Goal: Task Accomplishment & Management: Use online tool/utility

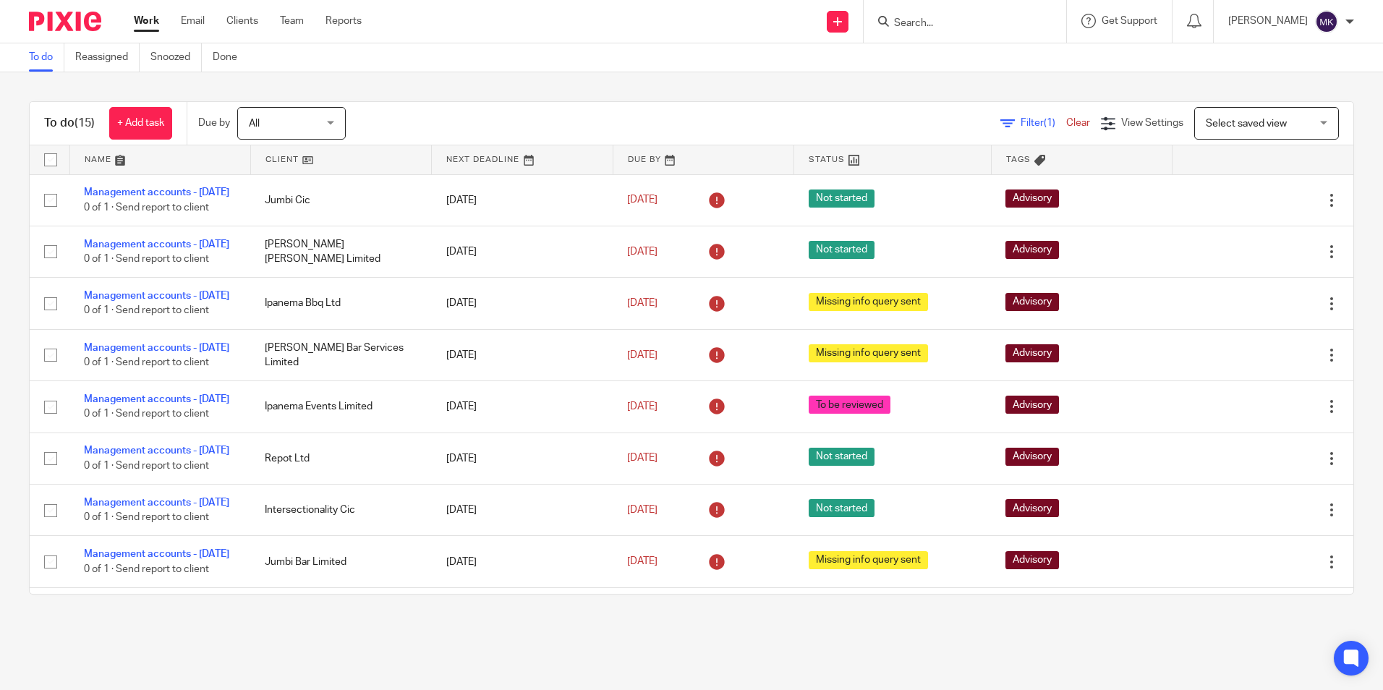
drag, startPoint x: 124, startPoint y: 551, endPoint x: 129, endPoint y: 605, distance: 53.8
click at [129, 605] on div "To do (15) + Add task Due by All All Today Tomorrow This week Next week This mo…" at bounding box center [691, 347] width 1383 height 551
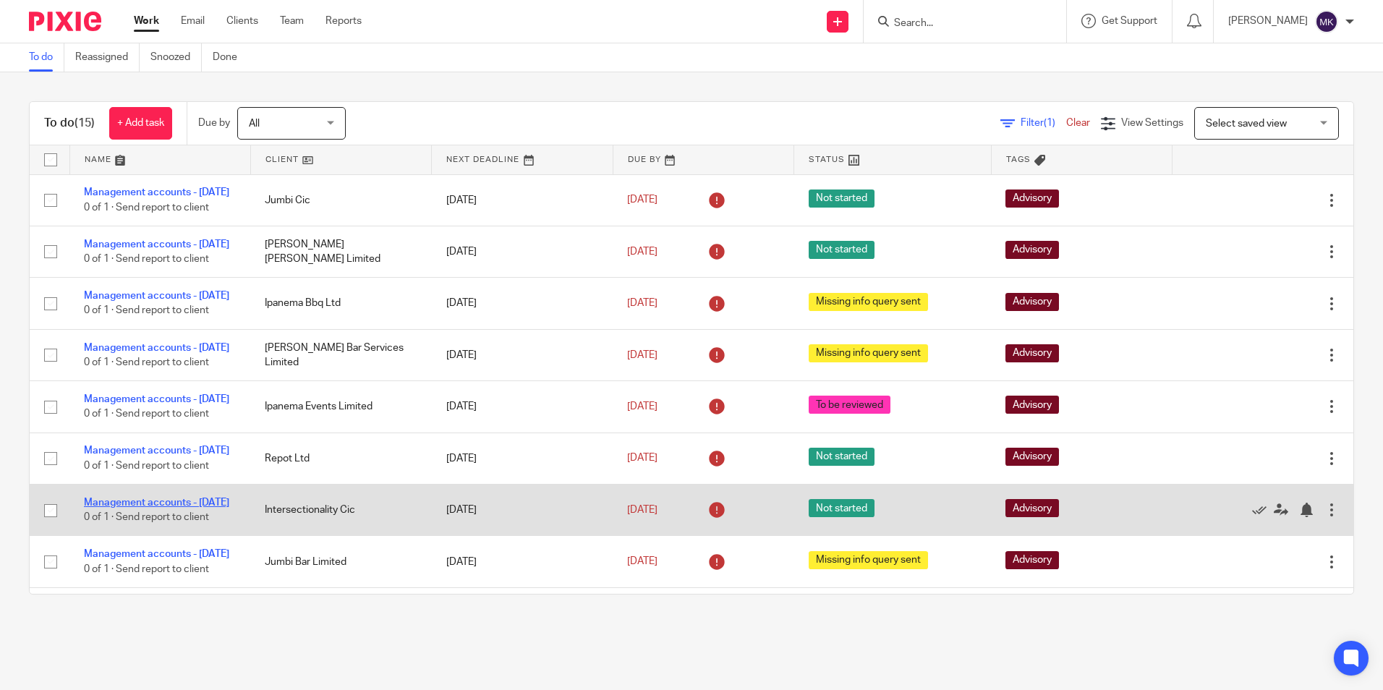
click at [119, 508] on link "Management accounts - [DATE]" at bounding box center [156, 503] width 145 height 10
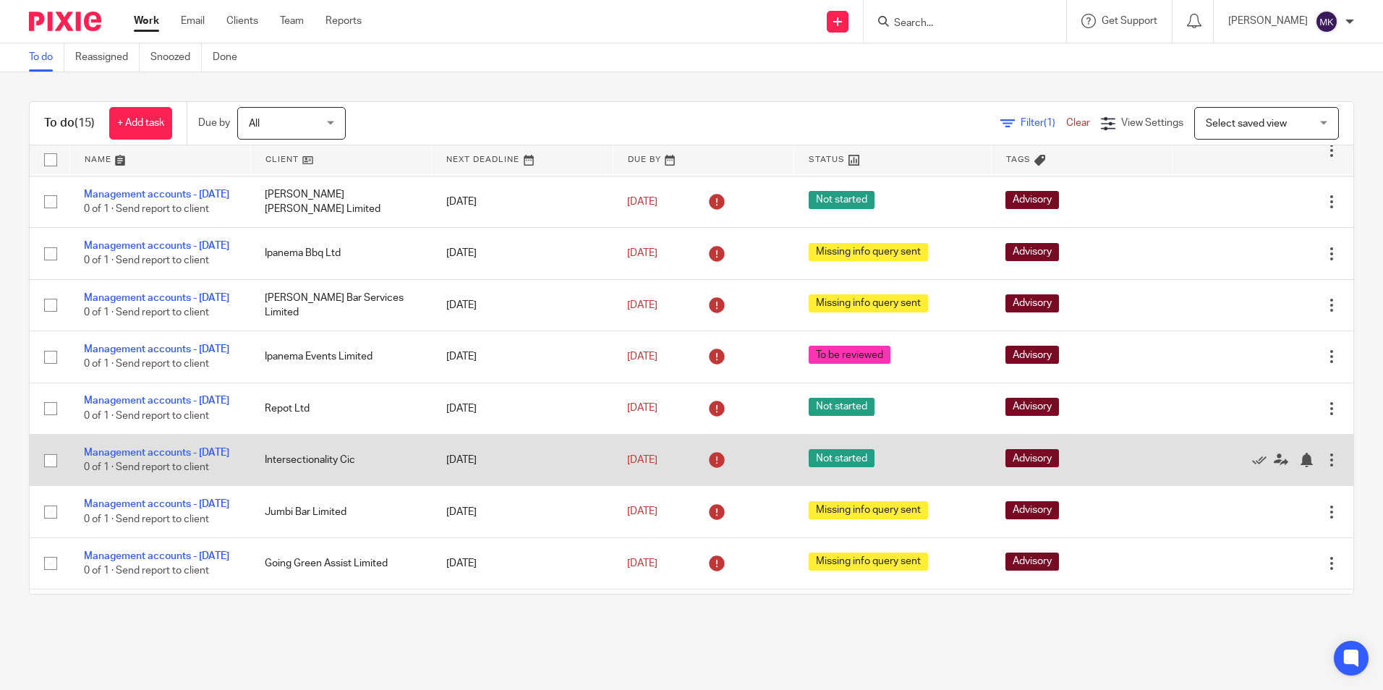
scroll to position [72, 0]
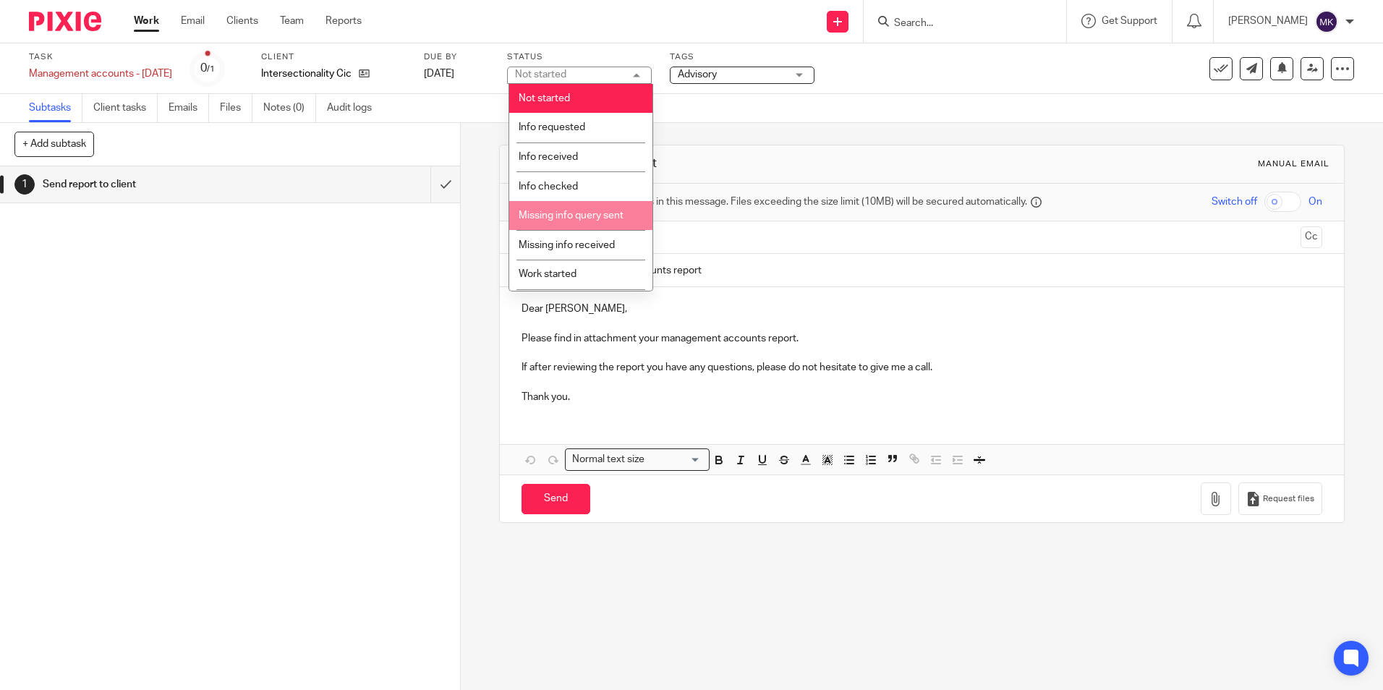
click at [589, 209] on li "Missing info query sent" at bounding box center [580, 216] width 143 height 30
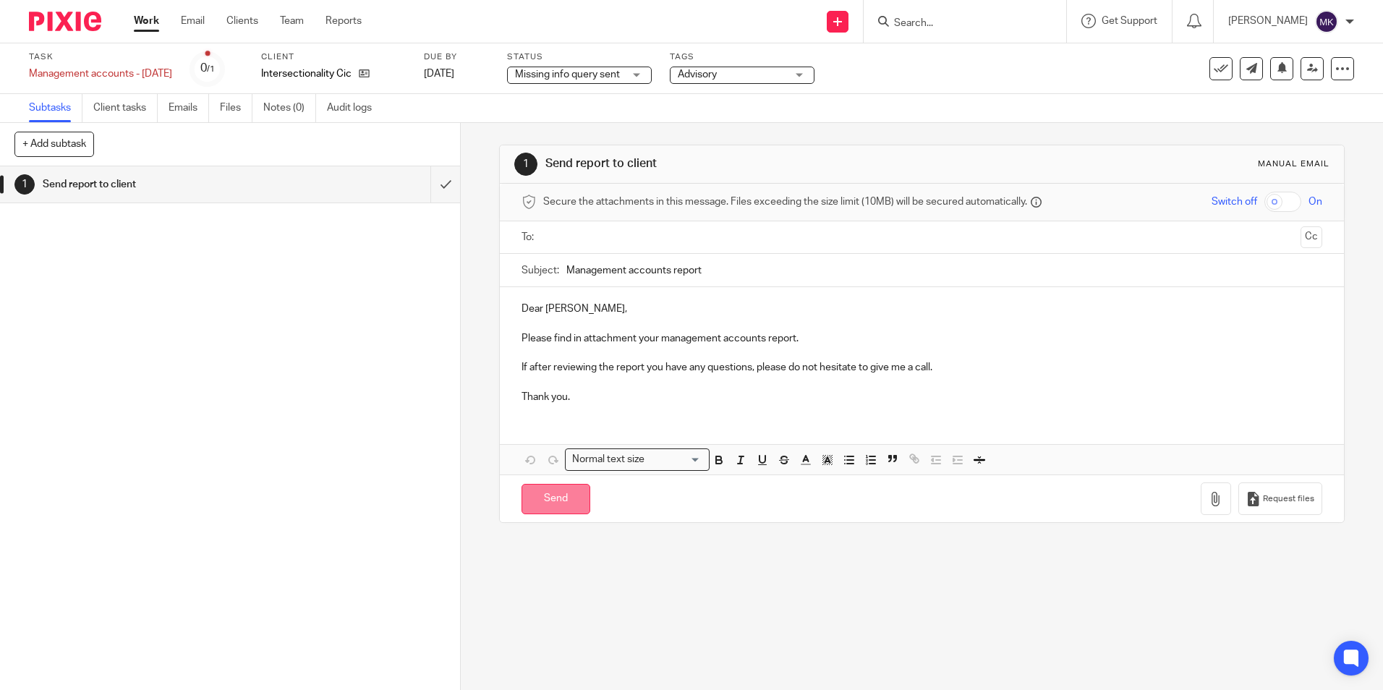
click at [548, 496] on input "Send" at bounding box center [555, 499] width 69 height 31
click at [1342, 47] on div at bounding box center [1333, 45] width 39 height 17
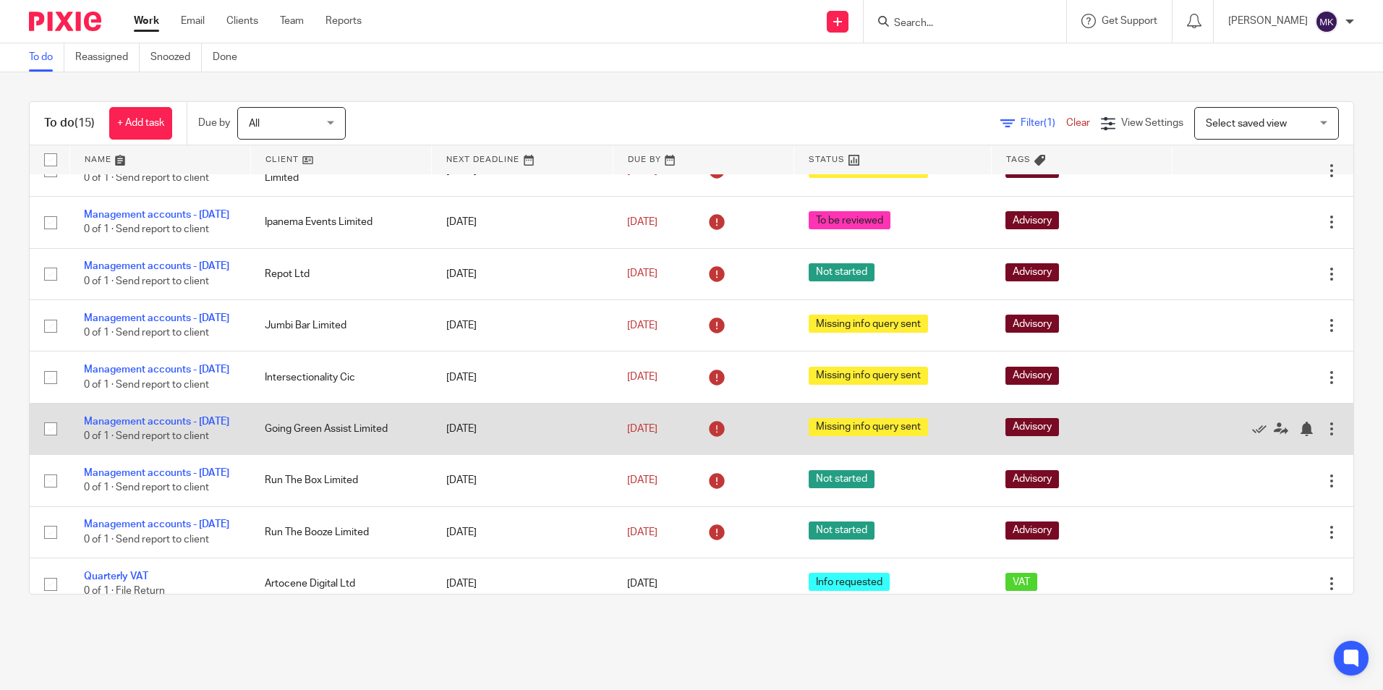
scroll to position [217, 0]
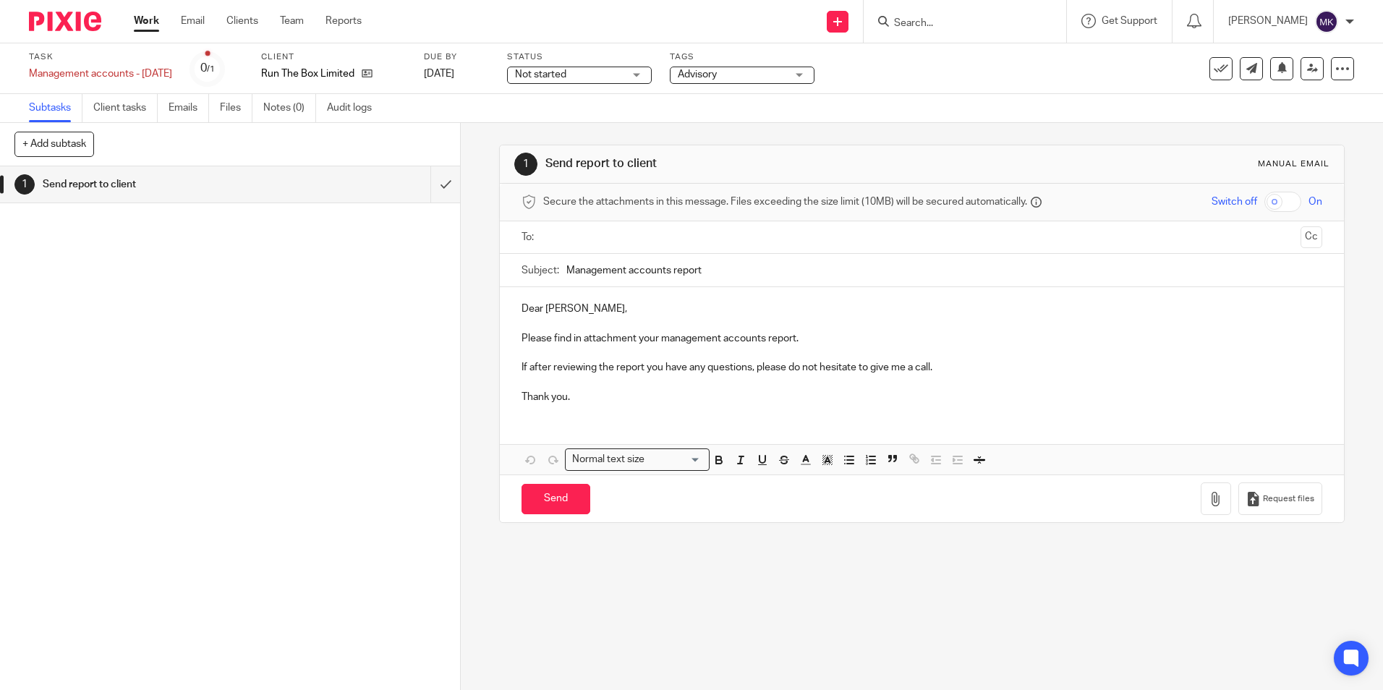
click at [641, 75] on div "Not started Not started" at bounding box center [579, 75] width 145 height 17
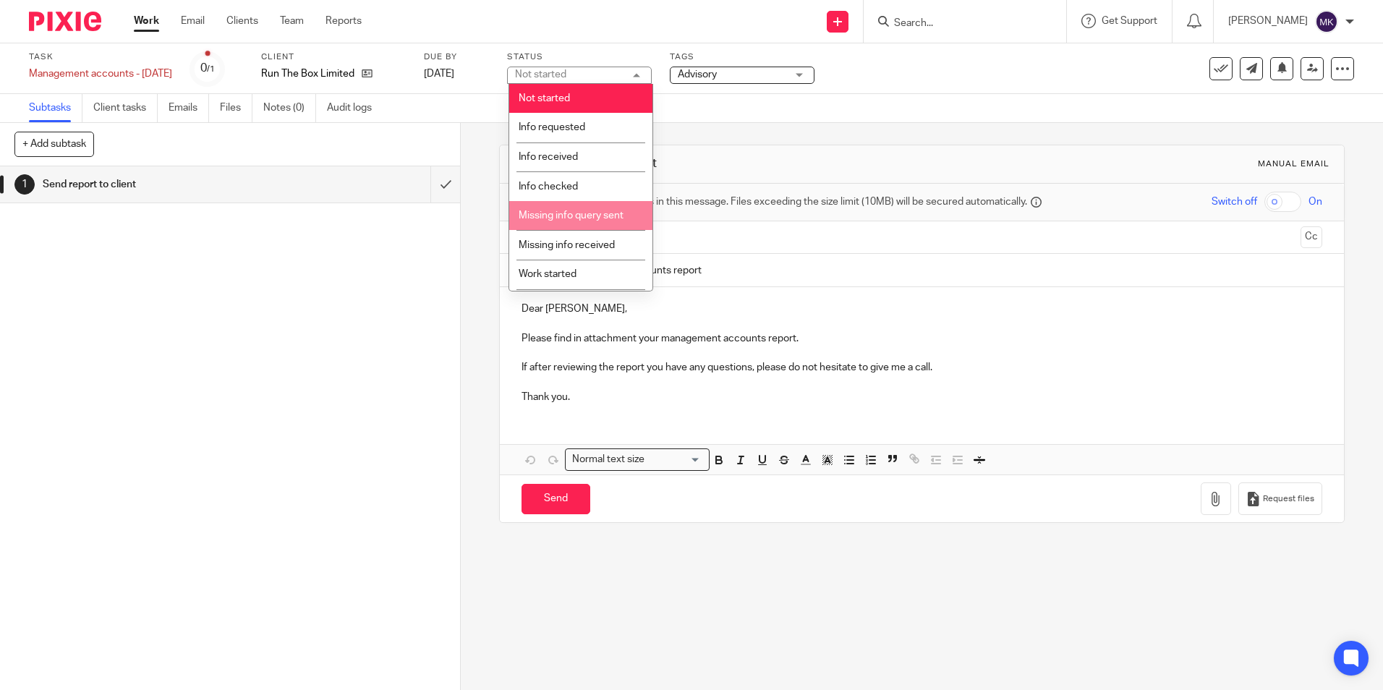
click at [583, 206] on li "Missing info query sent" at bounding box center [580, 216] width 143 height 30
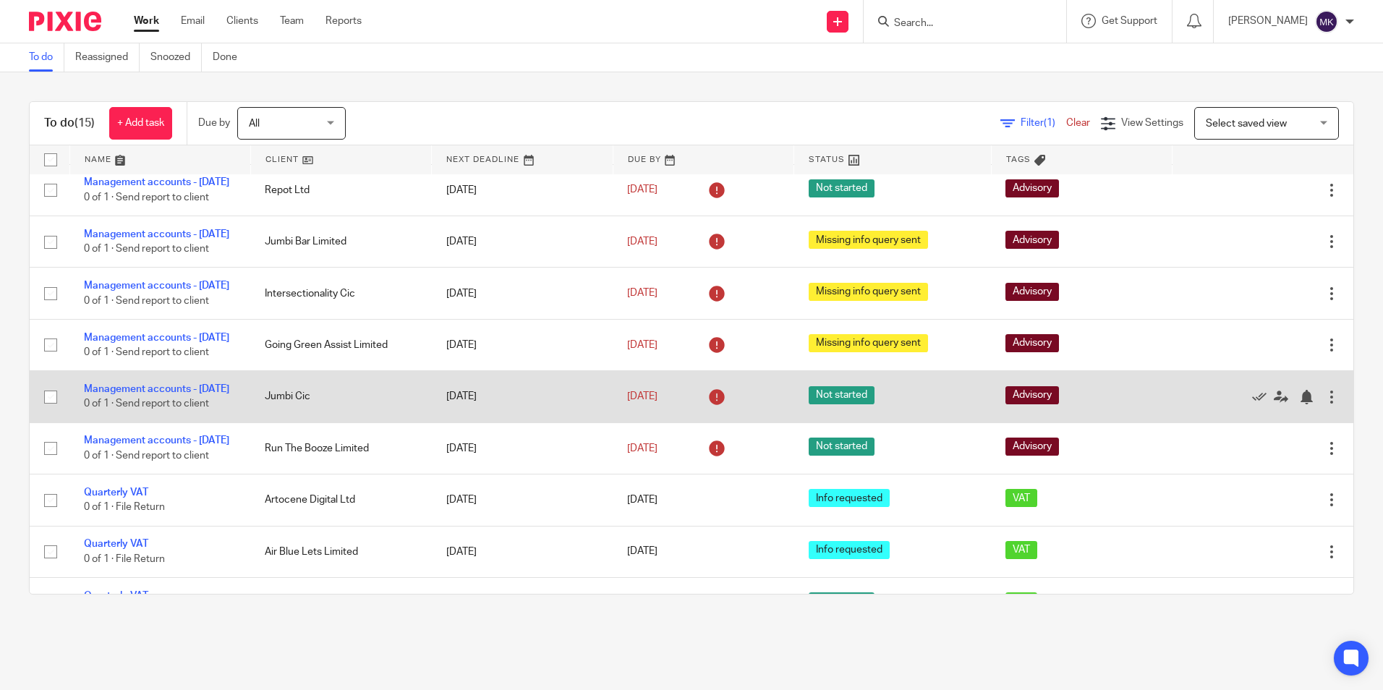
scroll to position [289, 0]
